Goal: Transaction & Acquisition: Purchase product/service

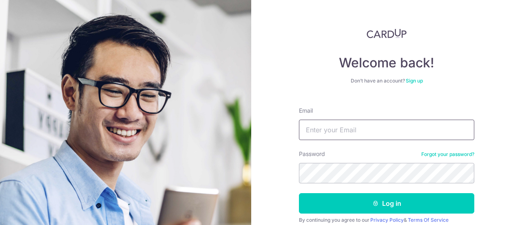
click at [360, 127] on input "Email" at bounding box center [386, 130] width 175 height 20
type input "junky_777@hotmail.com"
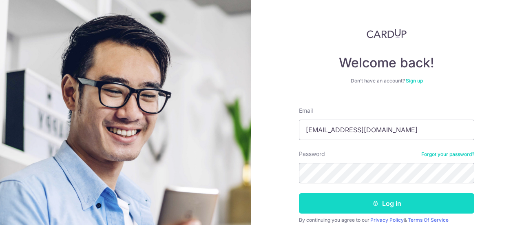
click at [354, 208] on button "Log in" at bounding box center [386, 203] width 175 height 20
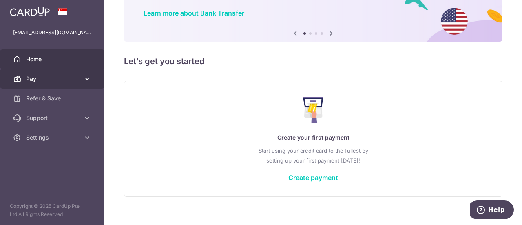
click at [84, 78] on icon at bounding box center [87, 79] width 8 height 8
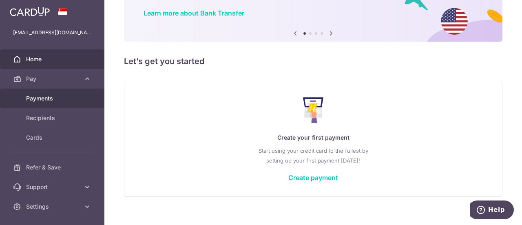
click at [43, 97] on span "Payments" at bounding box center [53, 98] width 54 height 8
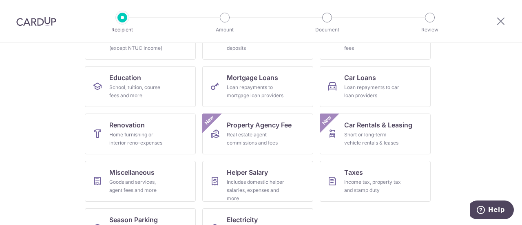
scroll to position [122, 0]
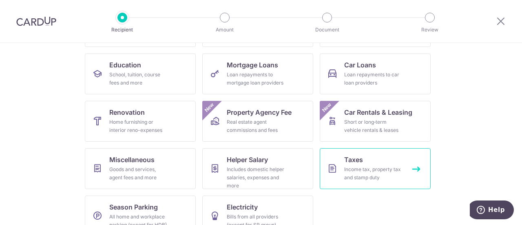
click at [377, 170] on div "Income tax, property tax and stamp duty" at bounding box center [373, 173] width 59 height 16
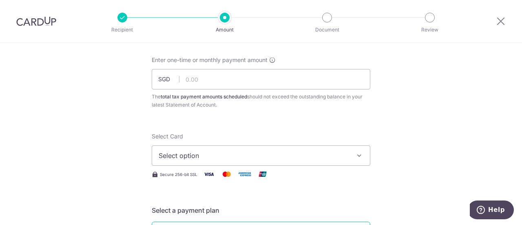
click at [356, 155] on icon "button" at bounding box center [359, 155] width 8 height 8
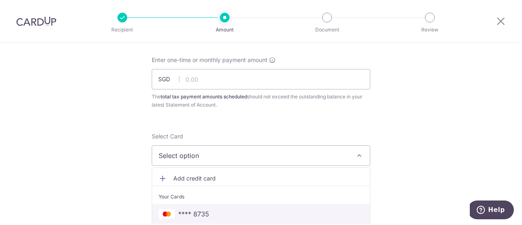
click at [194, 211] on span "**** 8735" at bounding box center [193, 214] width 31 height 10
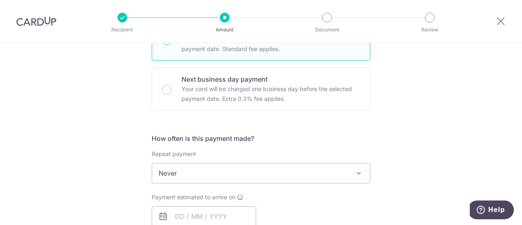
scroll to position [286, 0]
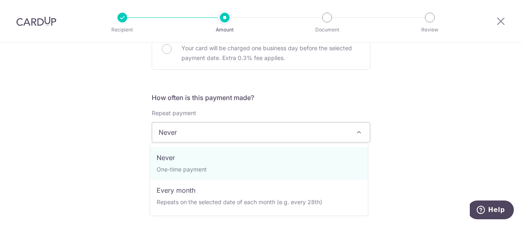
click at [345, 126] on span "Never" at bounding box center [261, 132] width 218 height 20
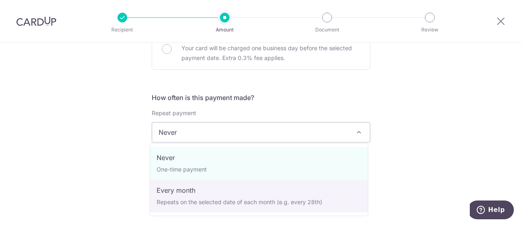
select select "3"
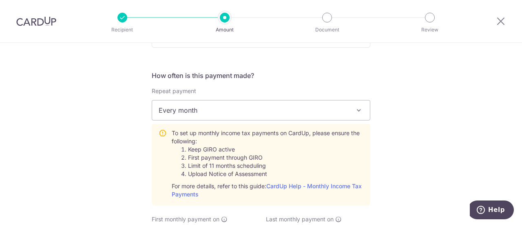
scroll to position [490, 0]
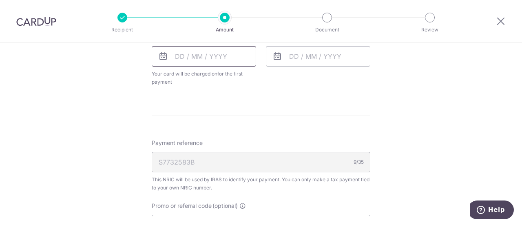
click at [225, 55] on input "text" at bounding box center [204, 56] width 104 height 20
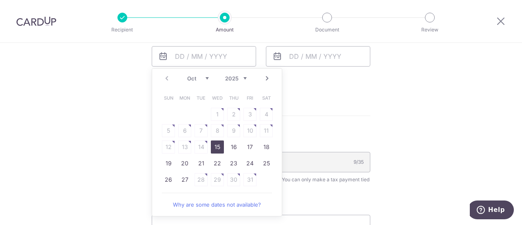
click at [266, 76] on link "Next" at bounding box center [267, 78] width 10 height 10
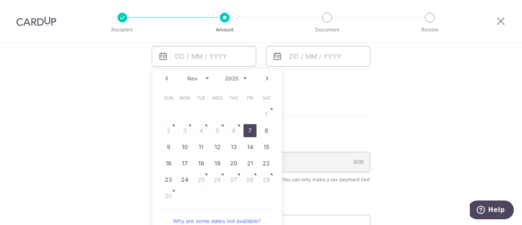
click at [250, 130] on link "7" at bounding box center [250, 130] width 13 height 13
type input "[DATE]"
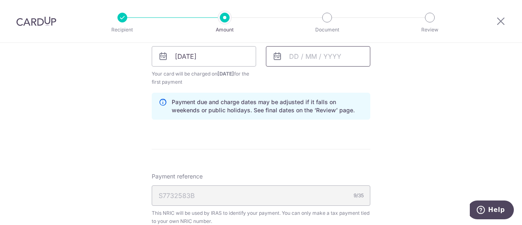
click at [322, 60] on input "text" at bounding box center [318, 56] width 104 height 20
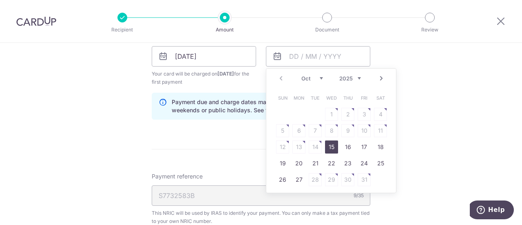
click at [345, 77] on select "2025 2026" at bounding box center [351, 78] width 22 height 7
click at [317, 75] on select "Jan Feb Mar Apr May Jun Jul Aug Sep Oct Nov" at bounding box center [313, 78] width 22 height 7
click at [320, 78] on select "Jan Feb Mar Apr May Jun Jul Aug Sep Oct Nov" at bounding box center [313, 78] width 22 height 7
click at [319, 76] on select "Jan Feb Mar Apr May Jun Jul Aug Sep Oct Nov" at bounding box center [313, 78] width 22 height 7
click at [316, 76] on select "Jan Feb Mar Apr May Jun Jul Aug Sep Oct Nov" at bounding box center [313, 78] width 22 height 7
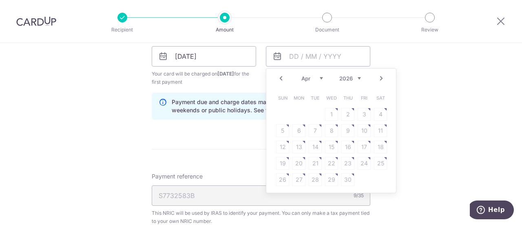
click at [317, 76] on select "Jan Feb Mar Apr May Jun Jul Aug Sep Oct Nov" at bounding box center [313, 78] width 22 height 7
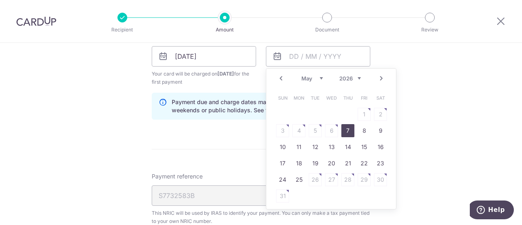
click at [346, 130] on link "7" at bounding box center [348, 130] width 13 height 13
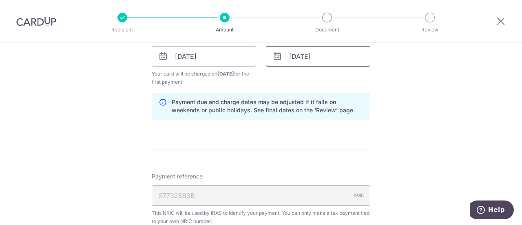
click at [325, 55] on input "07/05/2026" at bounding box center [318, 56] width 104 height 20
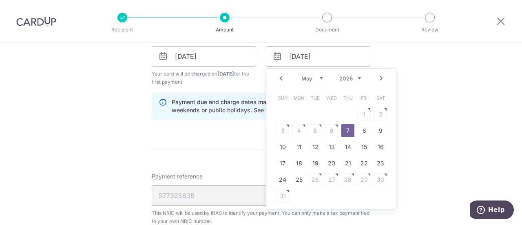
click at [302, 75] on select "Jan Feb Mar Apr May Jun Jul Aug Sep Oct Nov" at bounding box center [313, 78] width 22 height 7
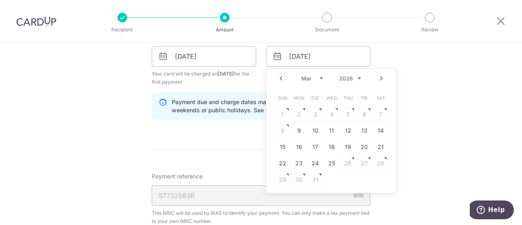
drag, startPoint x: 375, startPoint y: 113, endPoint x: 361, endPoint y: 120, distance: 16.4
click at [375, 113] on table "Sun Mon Tue Wed Thu Fri Sat 1 2 3 4 5 6 7 8 9 10 11 12 13 14 15 16 17 18 19 20 …" at bounding box center [332, 139] width 114 height 98
click at [293, 128] on link "9" at bounding box center [299, 130] width 13 height 13
type input "[DATE]"
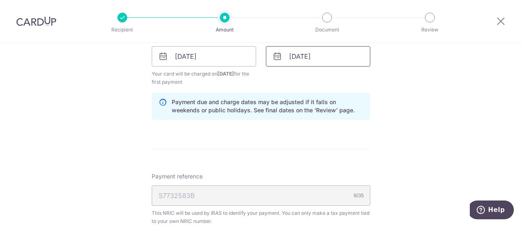
click at [337, 59] on input "[DATE]" at bounding box center [318, 56] width 104 height 20
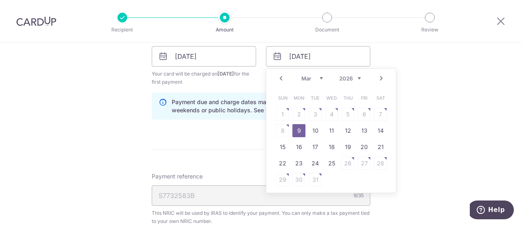
click at [278, 130] on table "Sun Mon Tue Wed Thu Fri Sat 1 2 3 4 5 6 7 8 9 10 11 12 13 14 15 16 17 18 19 20 …" at bounding box center [332, 139] width 114 height 98
click at [381, 111] on table "Sun Mon Tue Wed Thu Fri Sat 1 2 3 4 5 6 7 8 9 10 11 12 13 14 15 16 17 18 19 20 …" at bounding box center [332, 139] width 114 height 98
click at [296, 130] on link "9" at bounding box center [299, 130] width 13 height 13
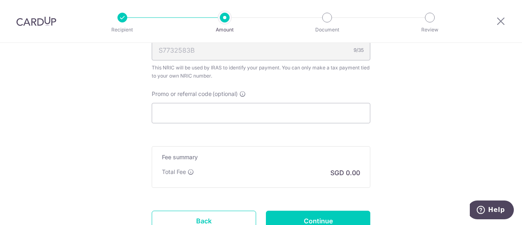
scroll to position [653, 0]
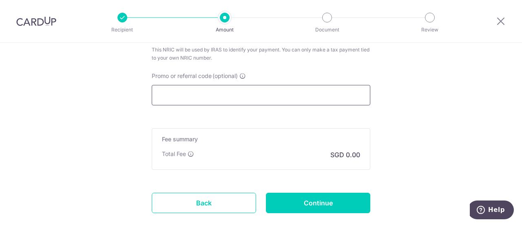
click at [232, 96] on input "Promo or referral code (optional)" at bounding box center [261, 95] width 219 height 20
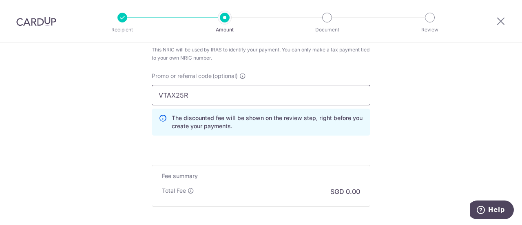
type input "VTAX25R"
click button "Add Card" at bounding box center [0, 0] width 0 height 0
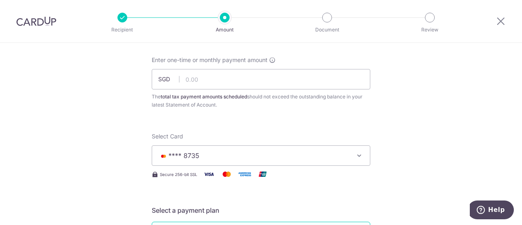
scroll to position [0, 0]
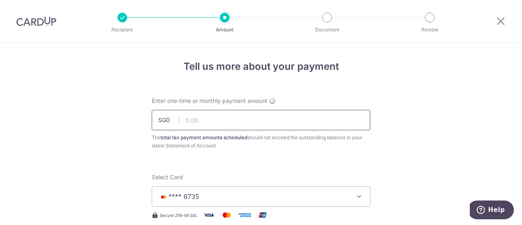
click at [234, 119] on input "text" at bounding box center [261, 120] width 219 height 20
click at [220, 119] on input "1,581.94" at bounding box center [261, 120] width 219 height 20
type input "1,581.96"
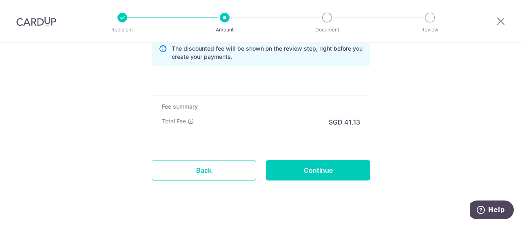
scroll to position [735, 0]
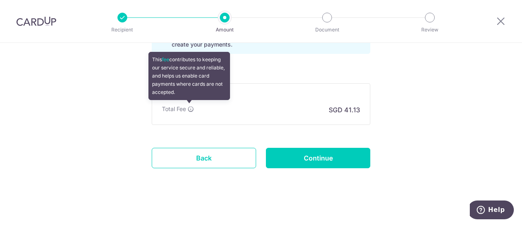
click at [190, 109] on icon at bounding box center [191, 109] width 7 height 7
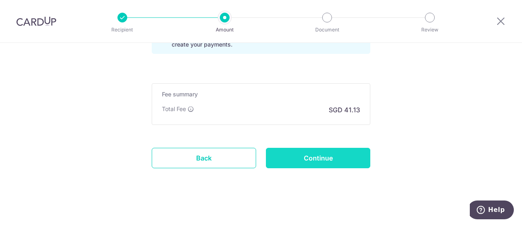
drag, startPoint x: 433, startPoint y: 148, endPoint x: 365, endPoint y: 158, distance: 69.3
click at [339, 159] on input "Continue" at bounding box center [318, 158] width 104 height 20
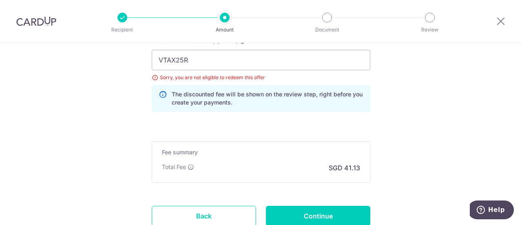
scroll to position [591, 0]
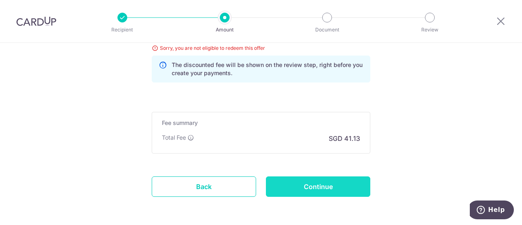
click at [317, 184] on input "Continue" at bounding box center [318, 186] width 104 height 20
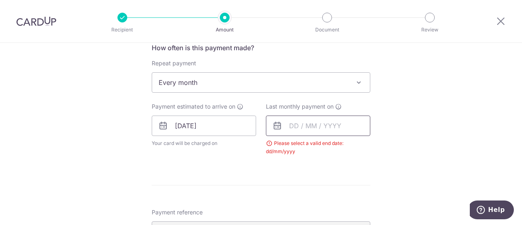
click at [330, 125] on input "text" at bounding box center [318, 125] width 104 height 20
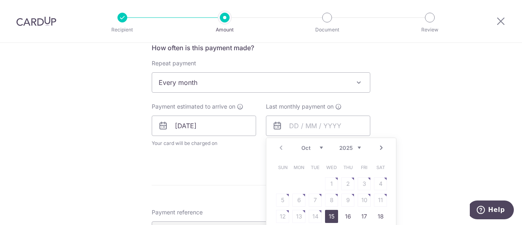
click at [348, 147] on select "2025 2026" at bounding box center [351, 147] width 22 height 7
click at [316, 145] on select "Jan Feb Mar Apr May Jun [DATE] Aug Sep Oct Nov" at bounding box center [313, 147] width 22 height 7
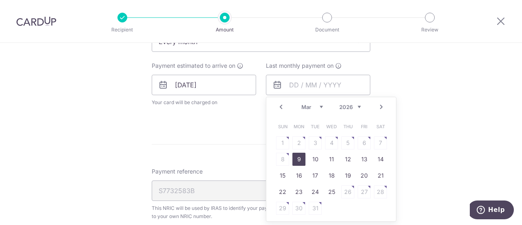
click at [297, 159] on link "9" at bounding box center [299, 159] width 13 height 13
type input "[DATE]"
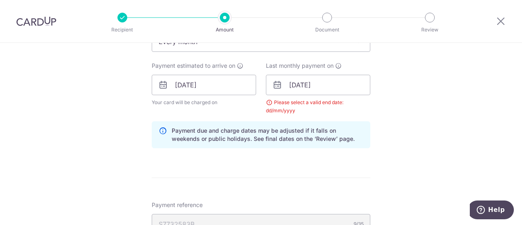
click at [420, 134] on div "Tell us more about your payment Enter one-time or monthly payment amount SGD 1,…" at bounding box center [261, 66] width 522 height 799
click at [352, 82] on input "[DATE]" at bounding box center [318, 85] width 104 height 20
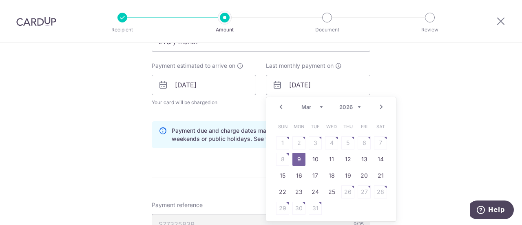
click at [320, 105] on select "Jan Feb Mar Apr May Jun Jul Aug Sep Oct Nov" at bounding box center [313, 107] width 22 height 7
click at [308, 108] on select "Jan Feb Mar Apr May Jun Jul Aug Sep Oct Nov" at bounding box center [313, 107] width 22 height 7
click at [295, 158] on link "9" at bounding box center [299, 159] width 13 height 13
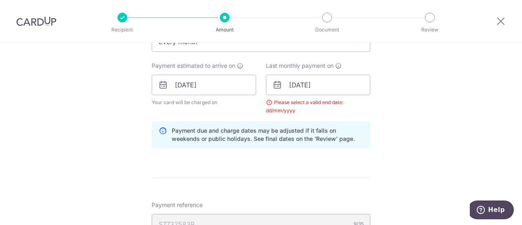
click at [413, 128] on div "Tell us more about your payment Enter one-time or monthly payment amount SGD 1,…" at bounding box center [261, 66] width 522 height 799
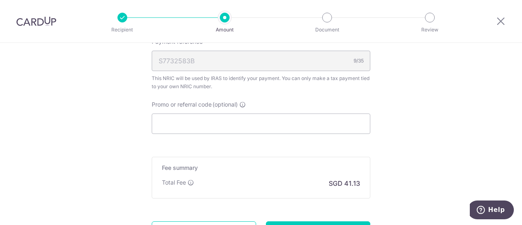
scroll to position [615, 0]
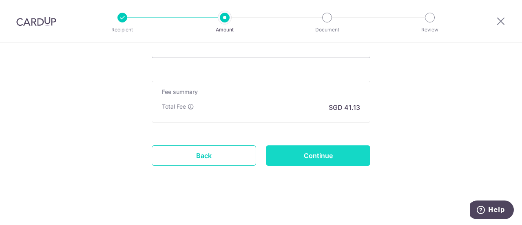
click at [328, 150] on input "Continue" at bounding box center [318, 155] width 104 height 20
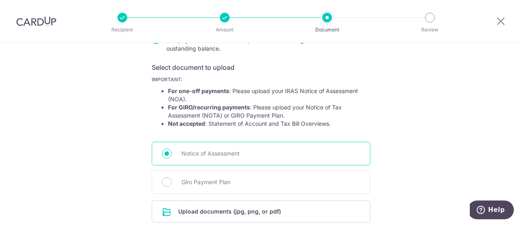
scroll to position [163, 0]
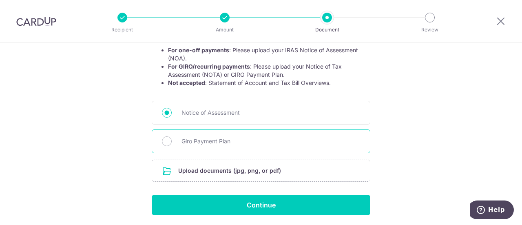
click at [208, 142] on span "Giro Payment Plan" at bounding box center [271, 141] width 179 height 10
click at [172, 142] on input "Giro Payment Plan" at bounding box center [167, 141] width 10 height 10
radio input "true"
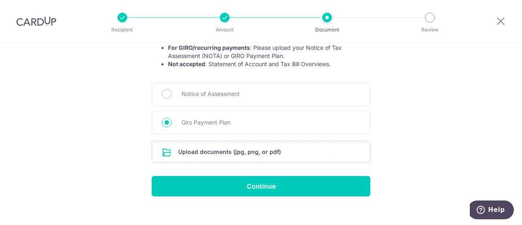
scroll to position [190, 0]
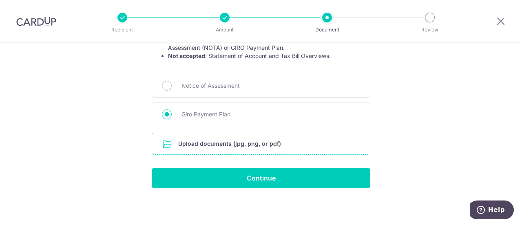
click at [248, 141] on input "file" at bounding box center [261, 143] width 218 height 21
click at [258, 138] on input "file" at bounding box center [261, 143] width 218 height 21
type input "C:\fakepath\WhatsApp Image 2025-10-10 at 11.18.46 AM.jpeg"
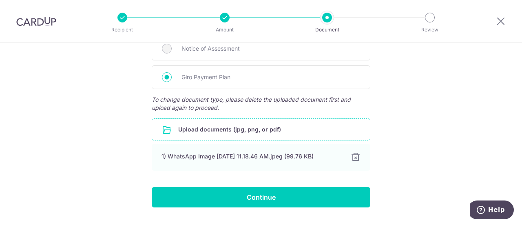
scroll to position [246, 0]
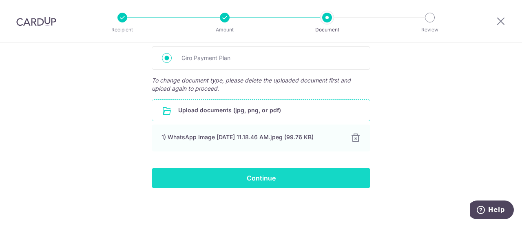
click at [278, 182] on input "Continue" at bounding box center [261, 178] width 219 height 20
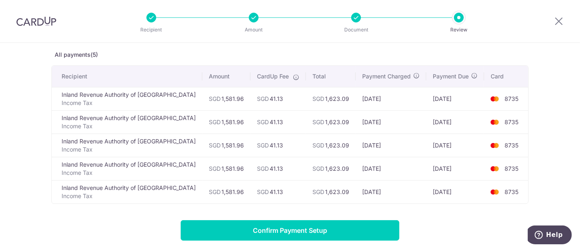
scroll to position [40, 0]
